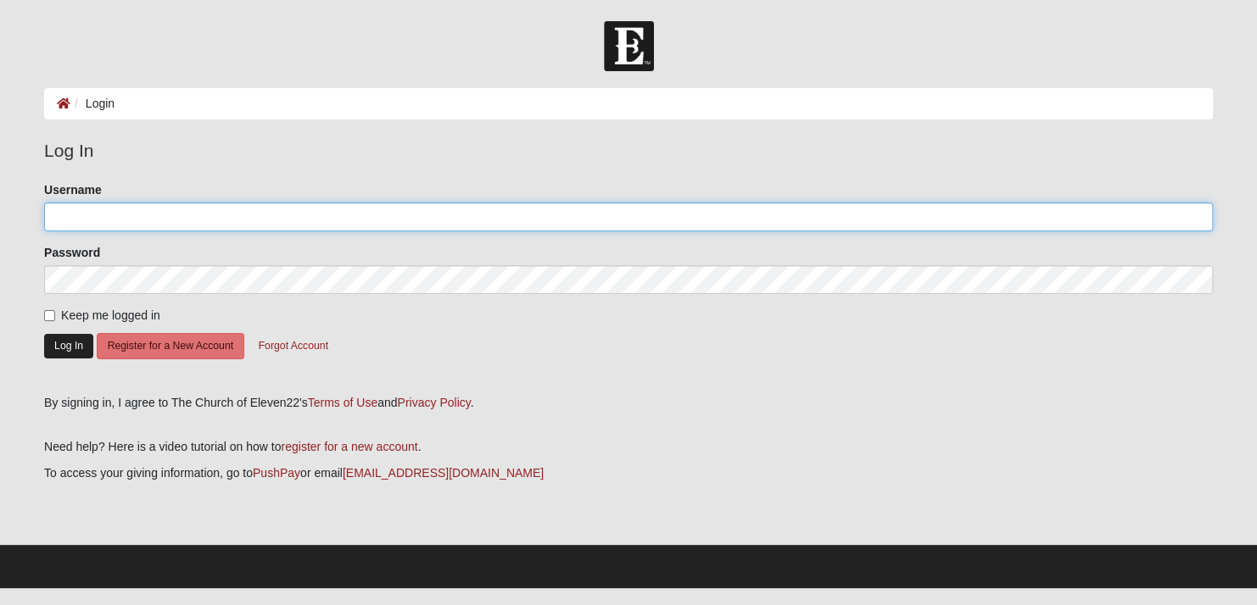
type input "mrscleveland2010@gmail.com"
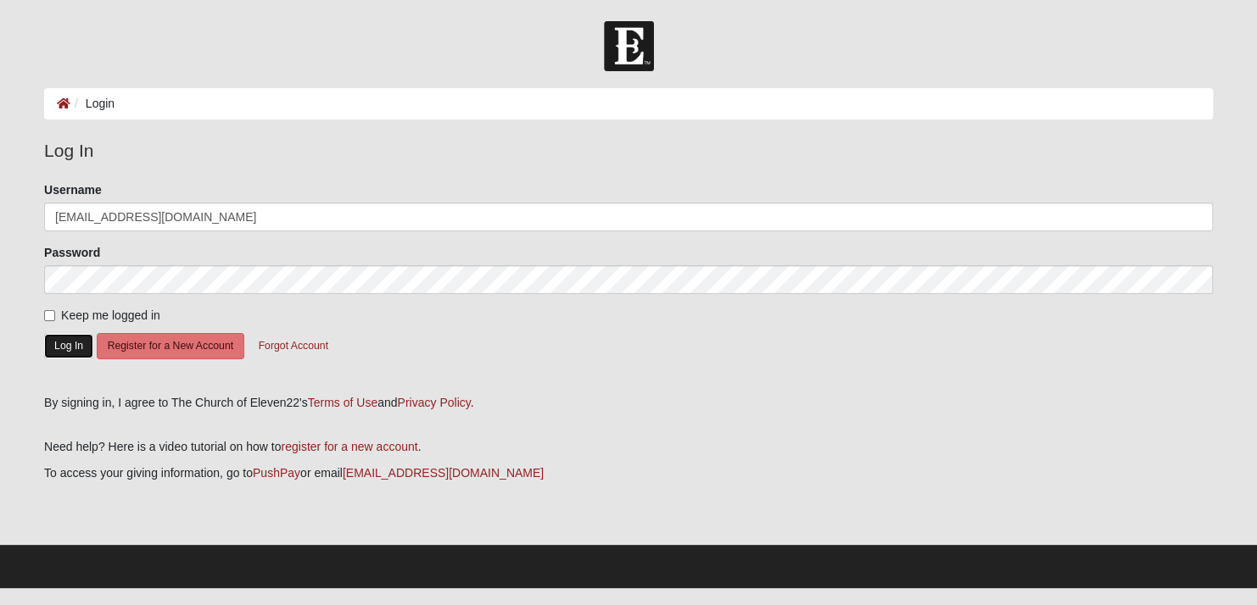
click at [70, 343] on button "Log In" at bounding box center [68, 346] width 49 height 25
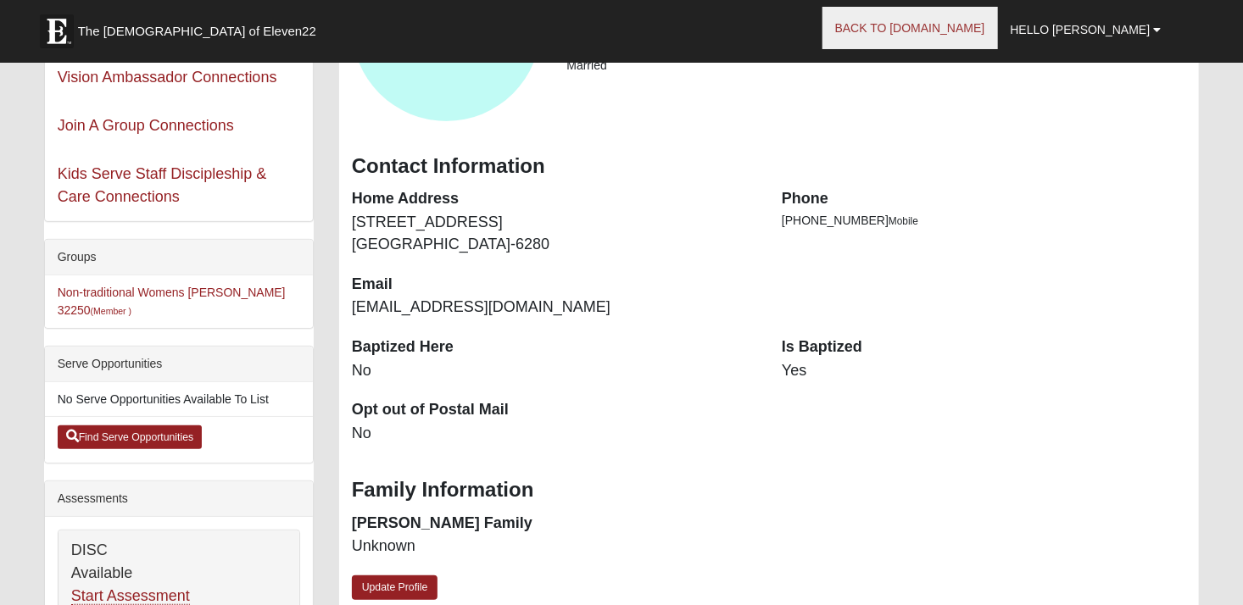
scroll to position [207, 0]
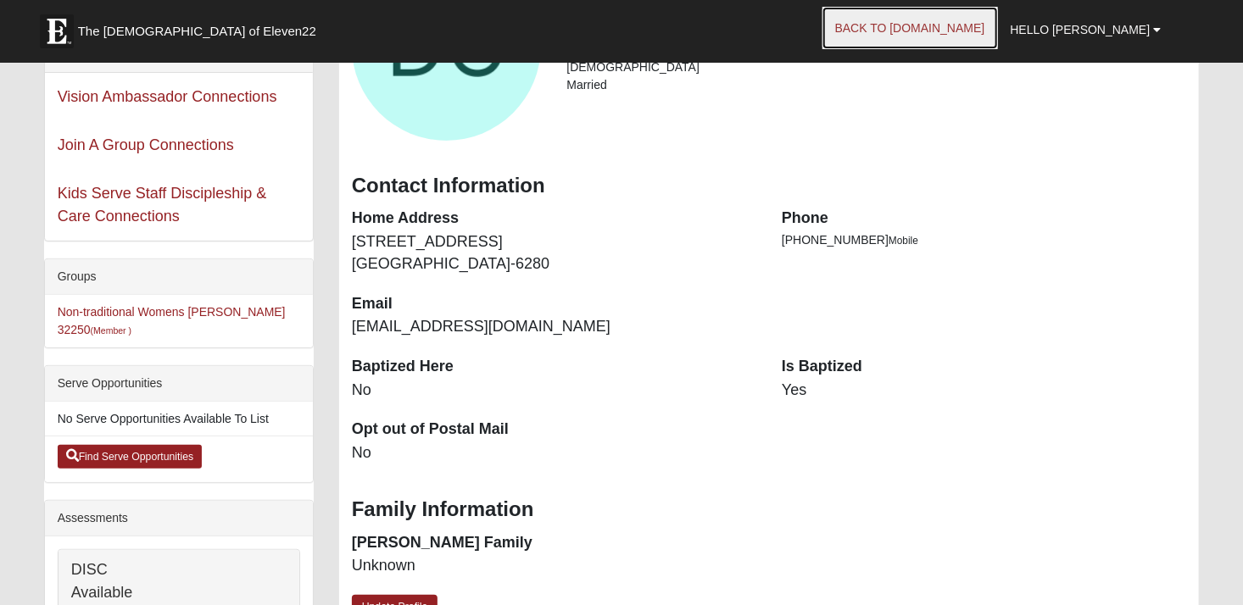
click at [956, 28] on link "Back to [DOMAIN_NAME]" at bounding box center [910, 28] width 176 height 42
